Goal: Find contact information: Find contact information

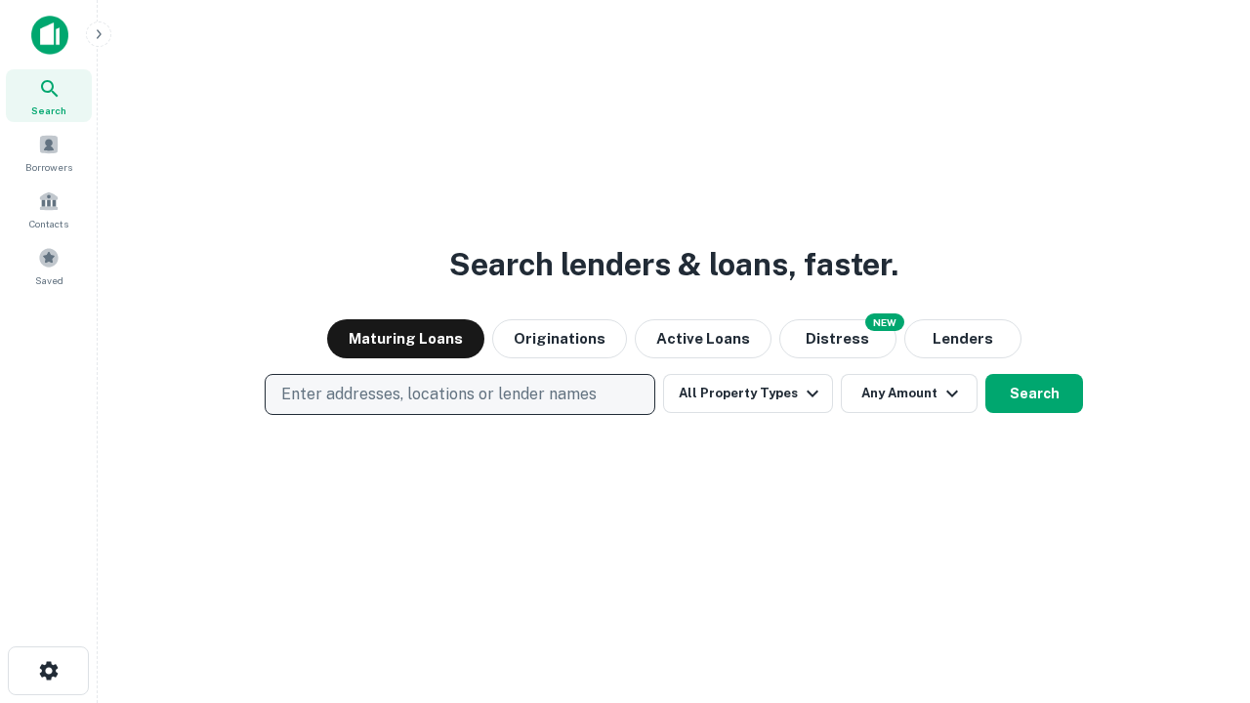
click at [459, 395] on p "Enter addresses, locations or lender names" at bounding box center [438, 394] width 315 height 23
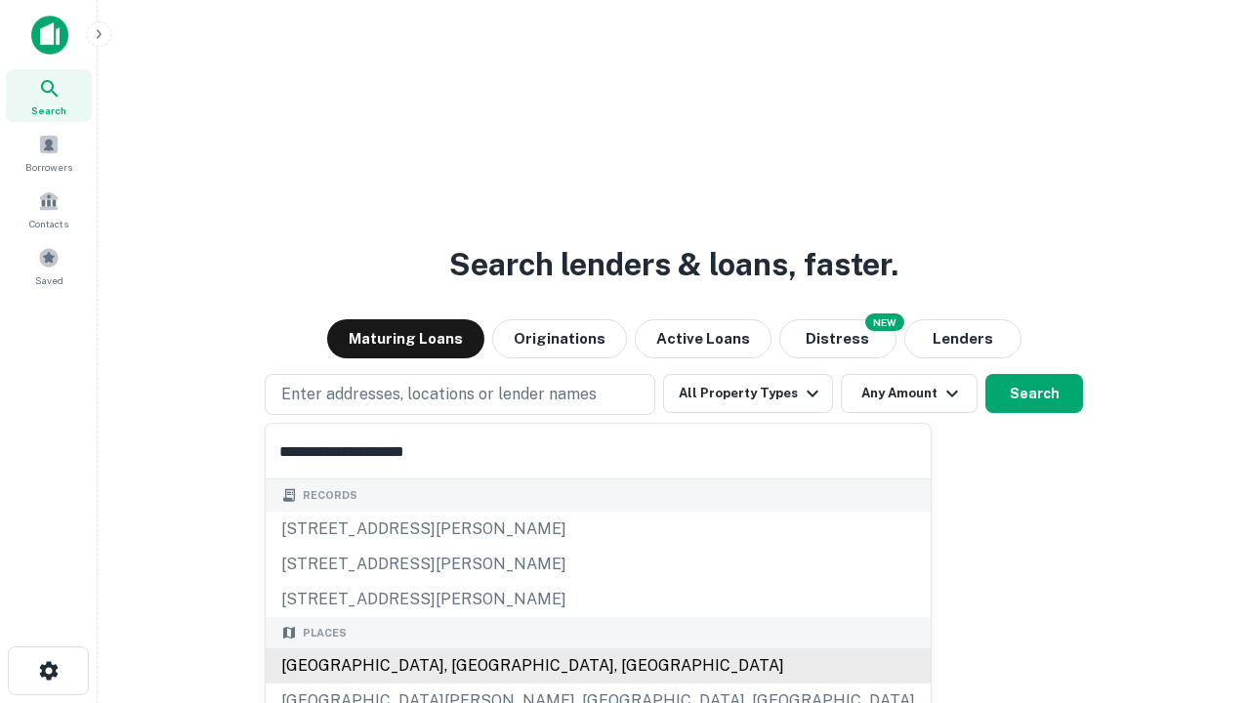
click at [467, 666] on div "[GEOGRAPHIC_DATA], [GEOGRAPHIC_DATA], [GEOGRAPHIC_DATA]" at bounding box center [598, 666] width 665 height 35
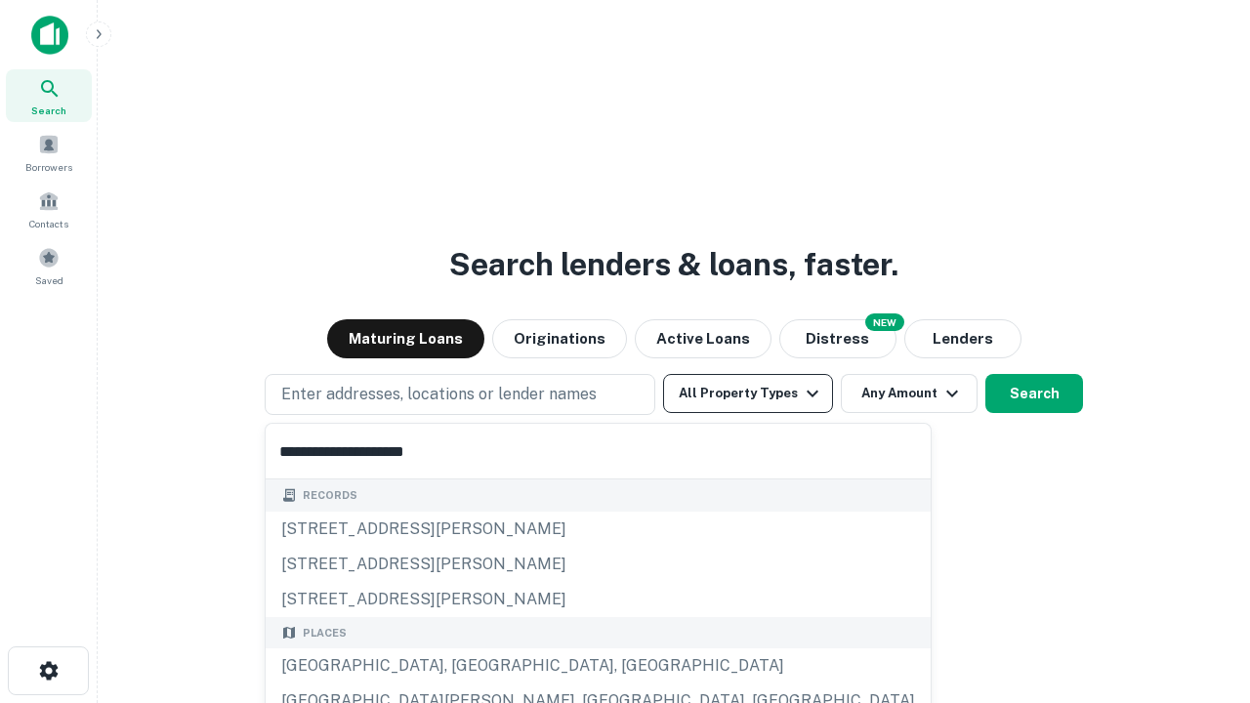
click at [748, 394] on button "All Property Types" at bounding box center [748, 393] width 170 height 39
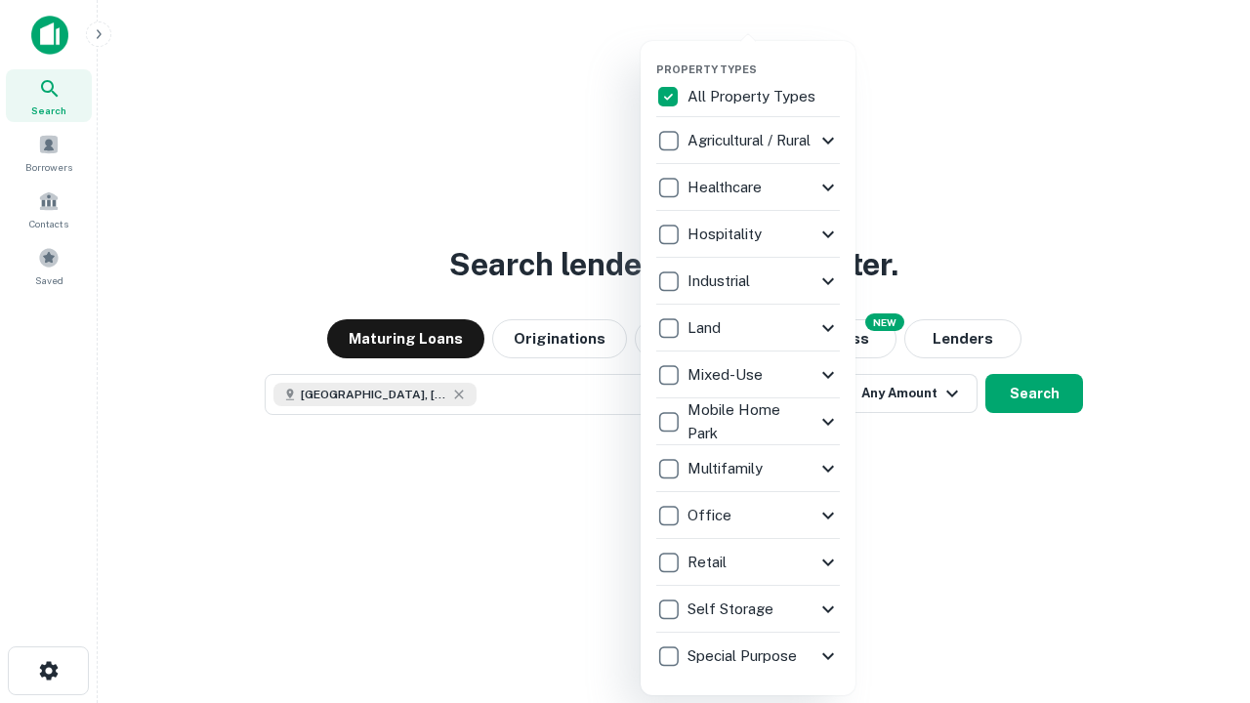
click at [764, 57] on button "button" at bounding box center [763, 57] width 215 height 1
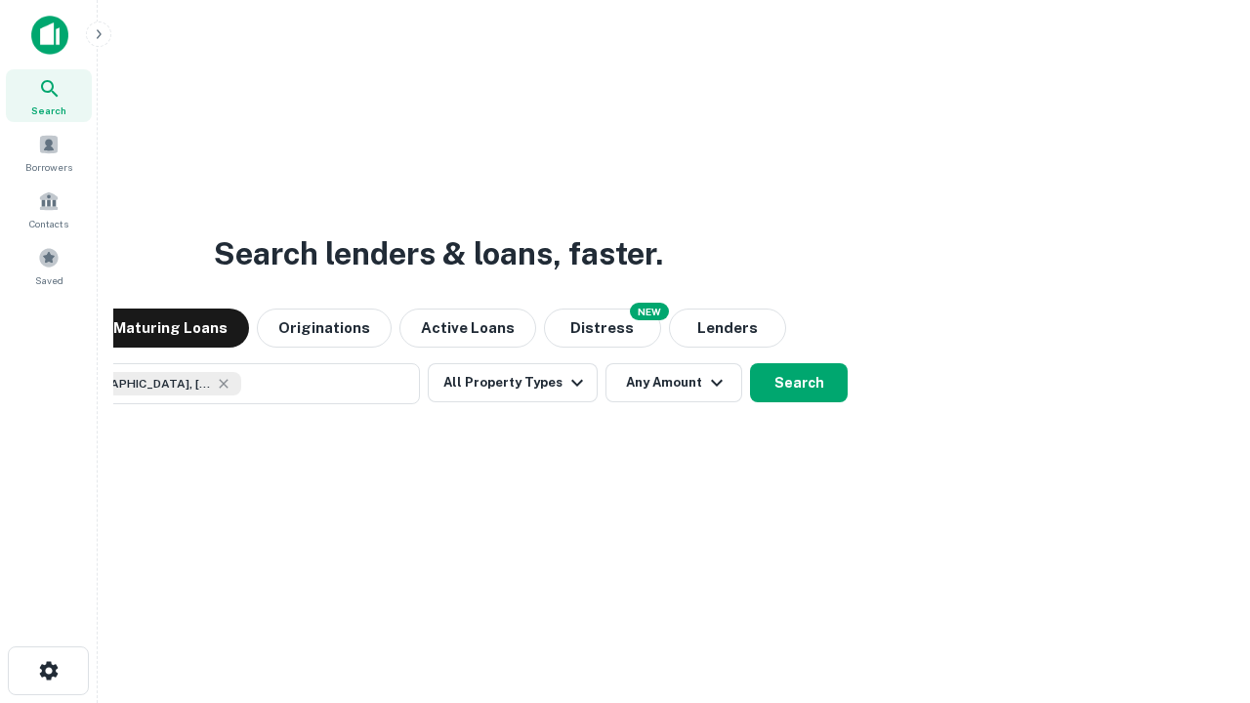
scroll to position [31, 0]
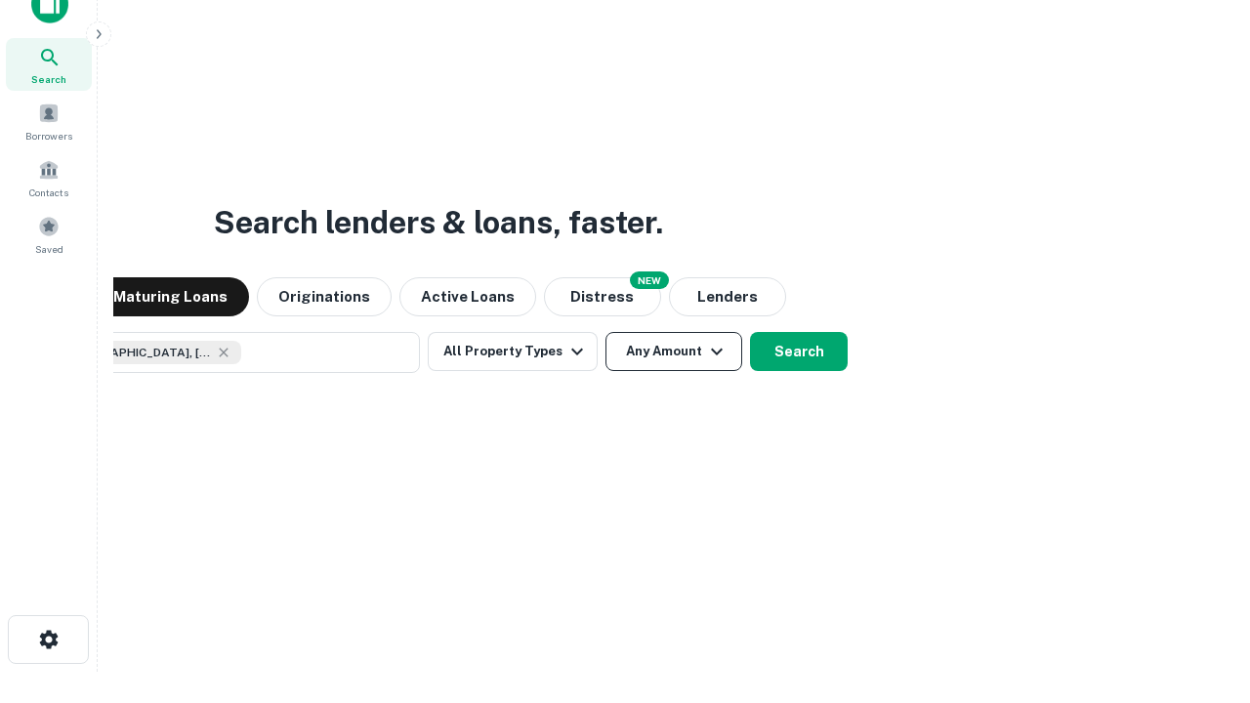
click at [606, 332] on button "Any Amount" at bounding box center [674, 351] width 137 height 39
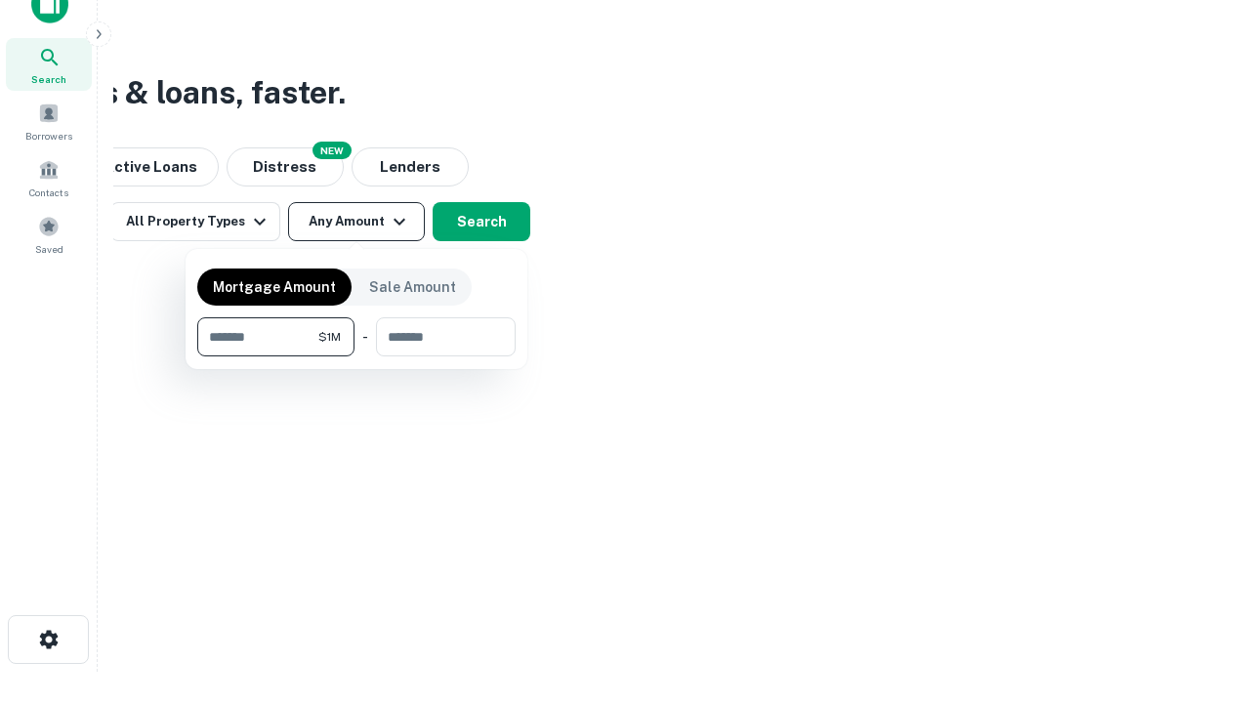
type input "*******"
click at [357, 357] on button "button" at bounding box center [356, 357] width 318 height 1
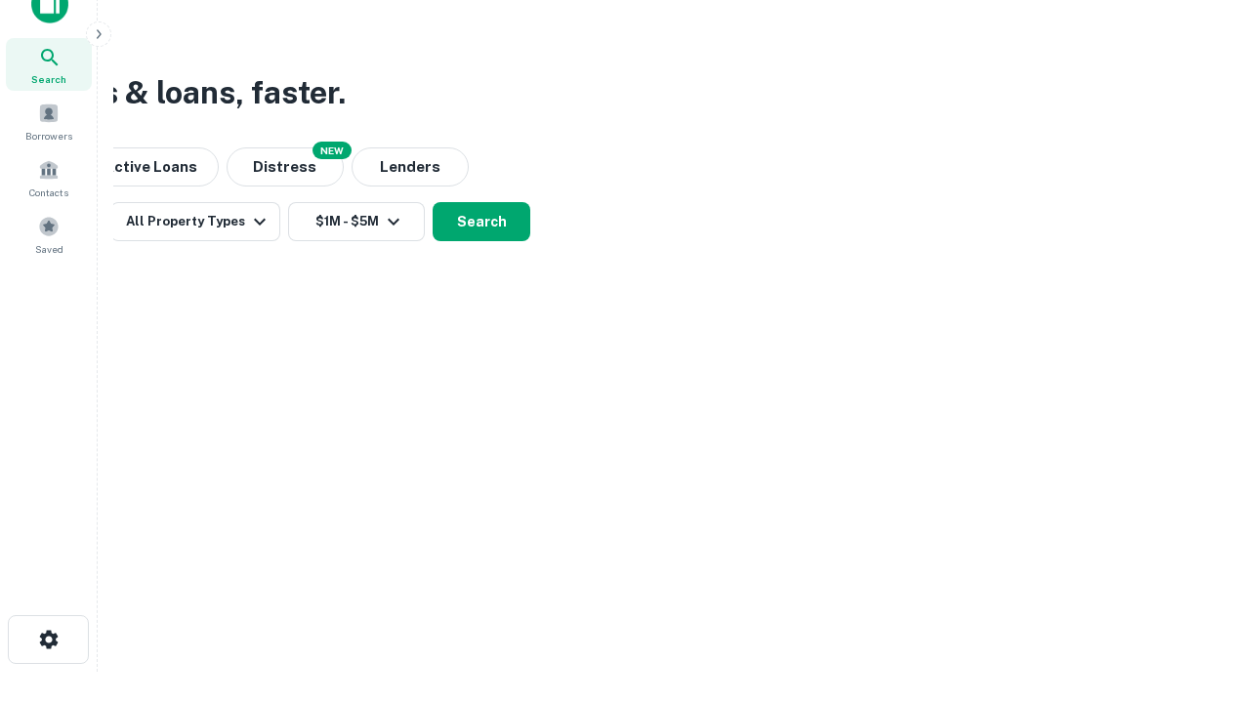
scroll to position [11, 360]
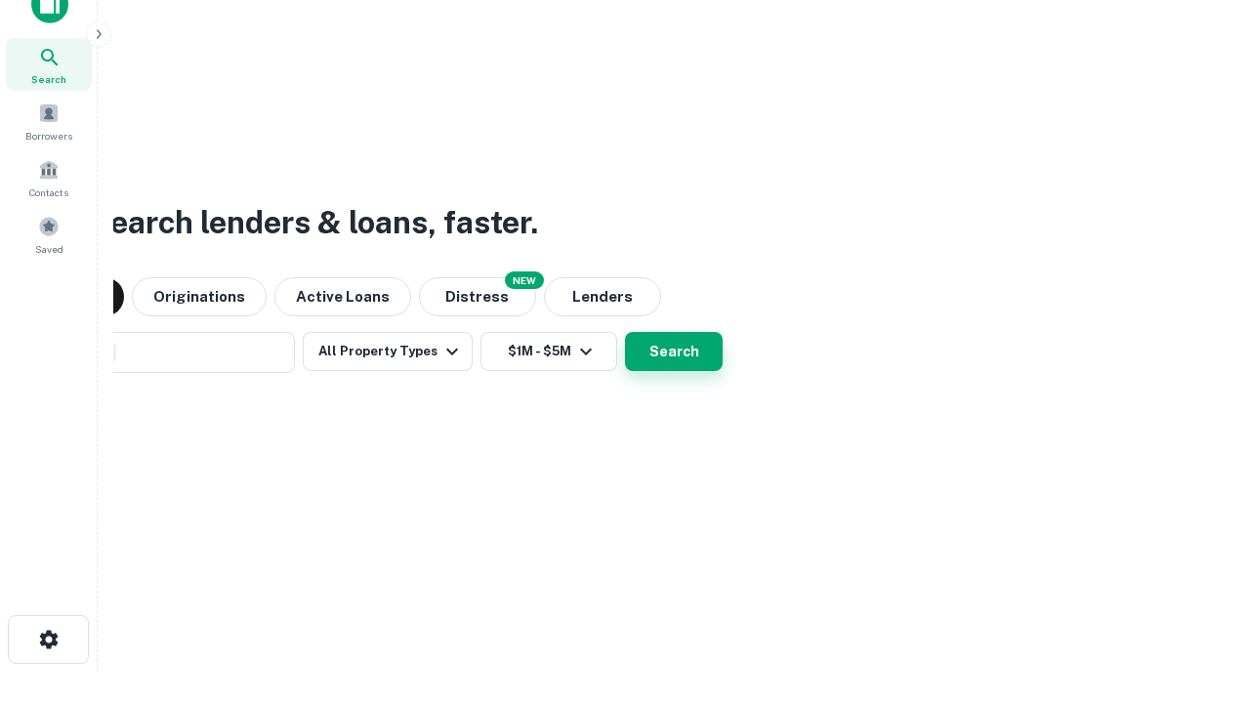
click at [625, 332] on button "Search" at bounding box center [674, 351] width 98 height 39
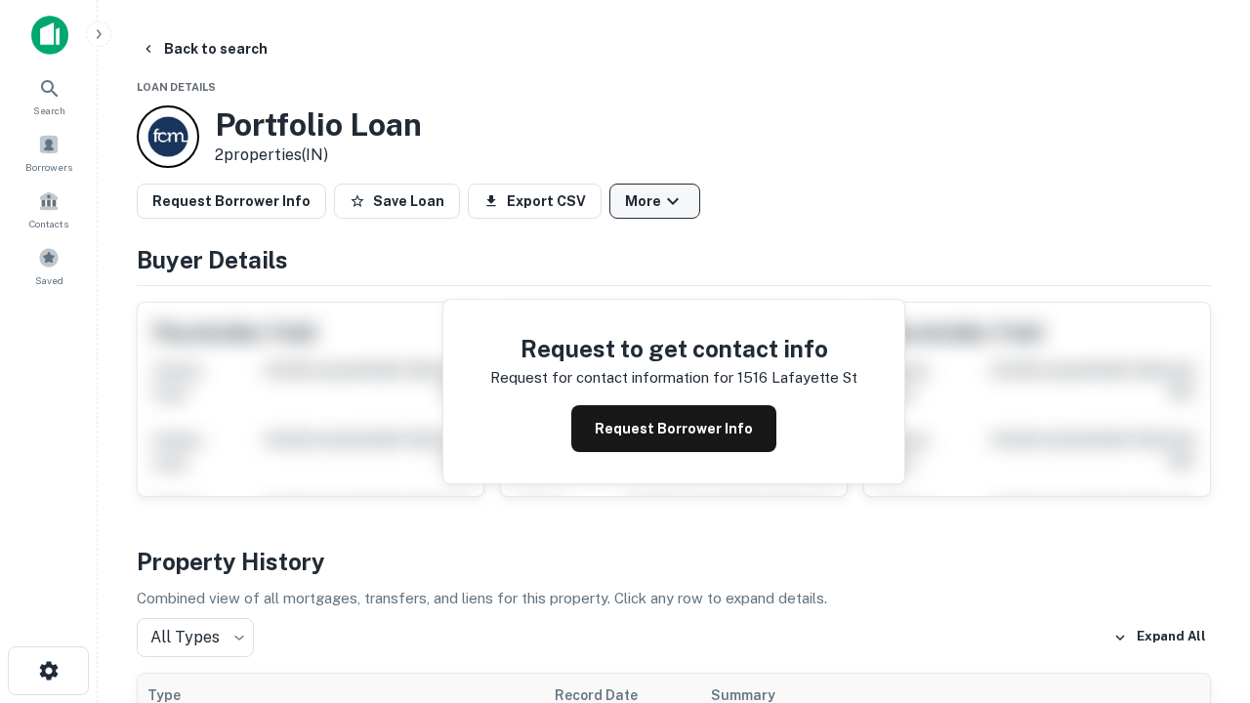
click at [654, 201] on button "More" at bounding box center [655, 201] width 91 height 35
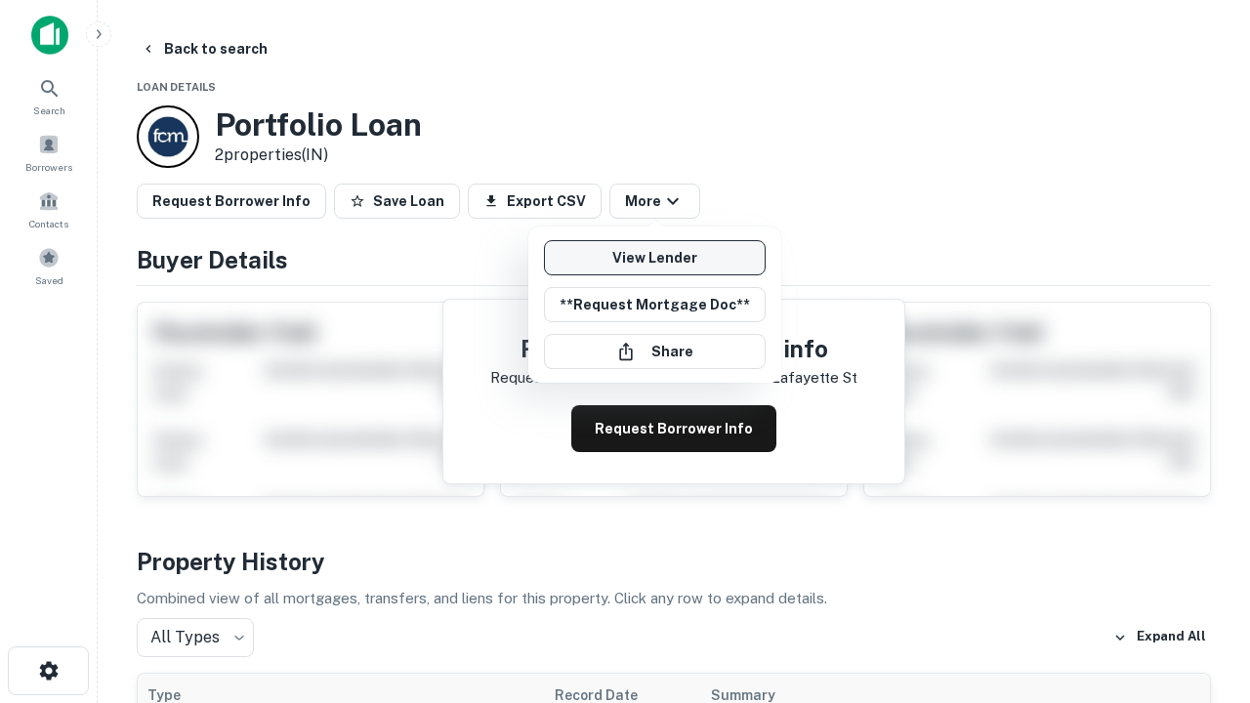
click at [654, 258] on link "View Lender" at bounding box center [655, 257] width 222 height 35
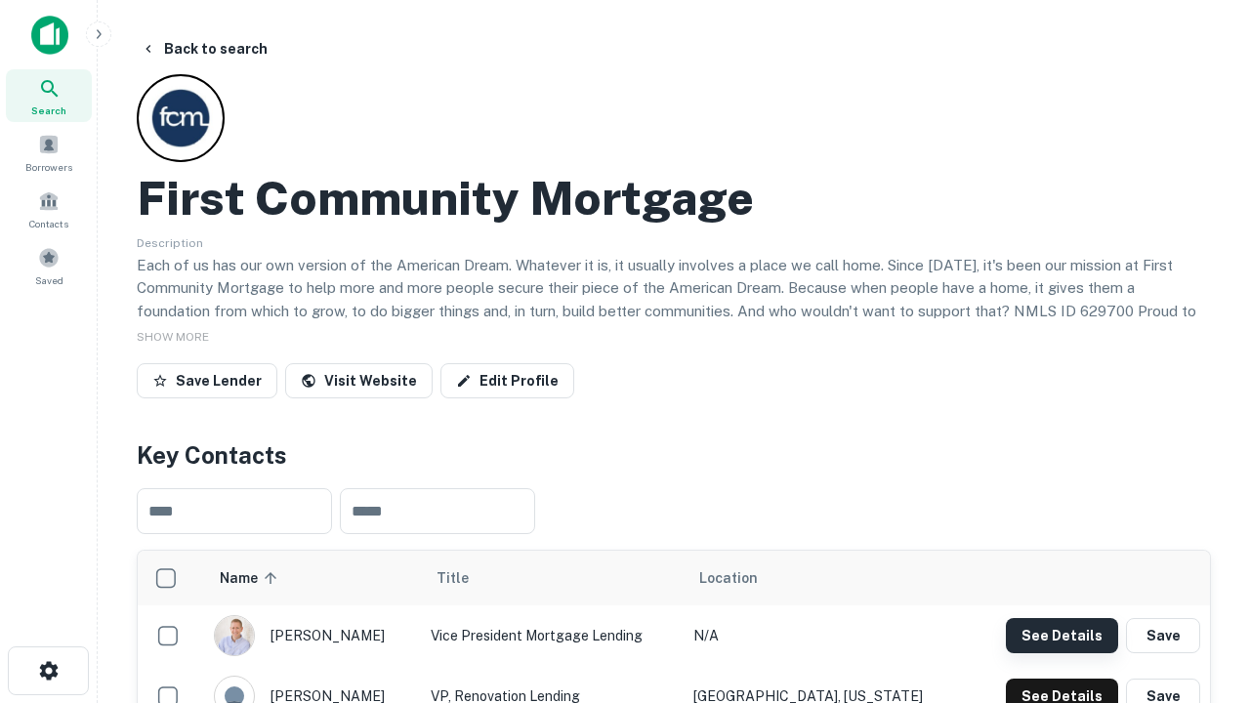
click at [1062, 635] on button "See Details" at bounding box center [1062, 635] width 112 height 35
